Goal: Find specific page/section: Locate a particular part of the current website

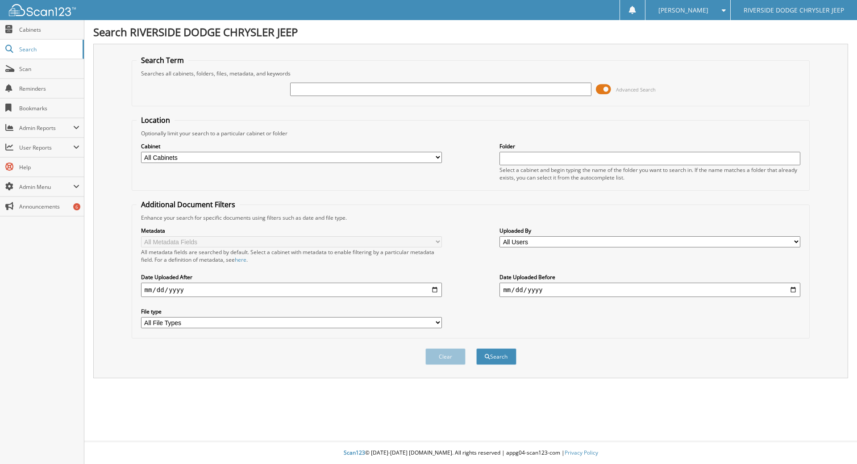
drag, startPoint x: 308, startPoint y: 80, endPoint x: 308, endPoint y: 86, distance: 5.8
click at [308, 80] on div "Advanced Search" at bounding box center [471, 89] width 669 height 24
click at [307, 88] on input "text" at bounding box center [440, 89] width 301 height 13
type input "12417"
click at [508, 353] on button "Search" at bounding box center [496, 356] width 40 height 17
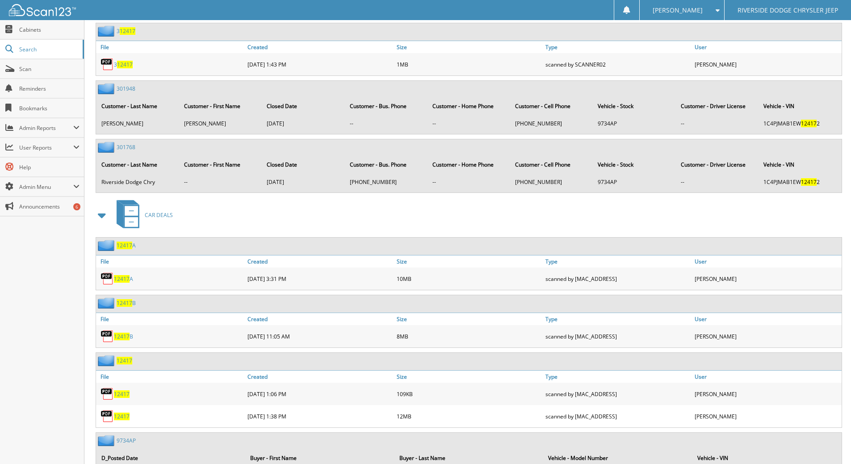
scroll to position [447, 0]
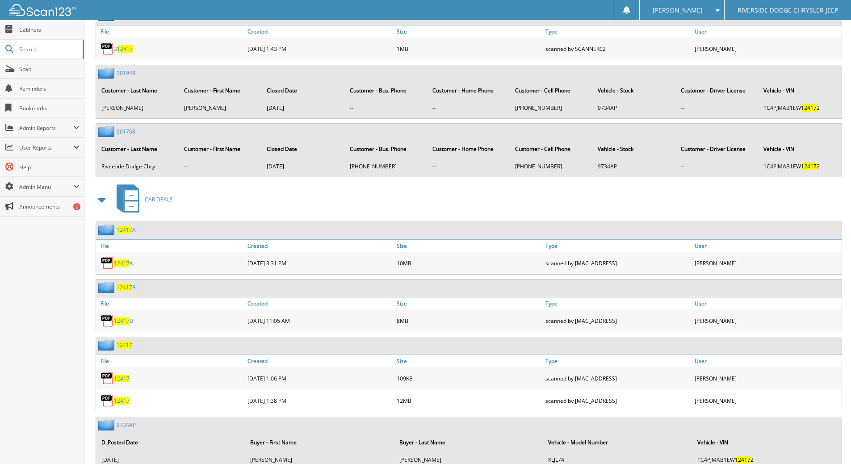
click at [126, 405] on span "12417" at bounding box center [122, 401] width 16 height 8
